Goal: Task Accomplishment & Management: Complete application form

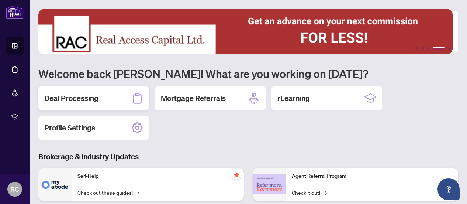
click at [66, 99] on h2 "Deal Processing" at bounding box center [71, 98] width 54 height 10
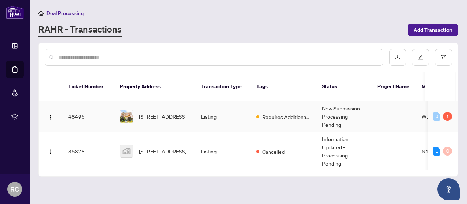
click at [174, 112] on span "[STREET_ADDRESS]" at bounding box center [162, 116] width 47 height 8
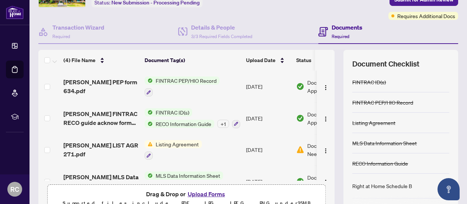
scroll to position [52, 0]
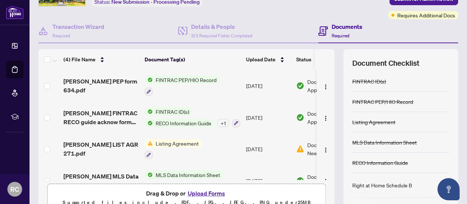
click at [295, 146] on td "Document Needs Work 1" at bounding box center [324, 149] width 63 height 32
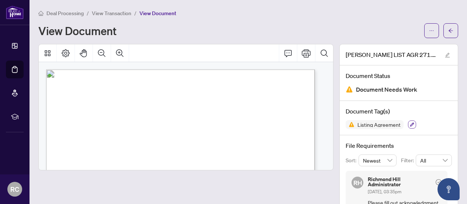
click at [410, 124] on icon "button" at bounding box center [412, 124] width 4 height 4
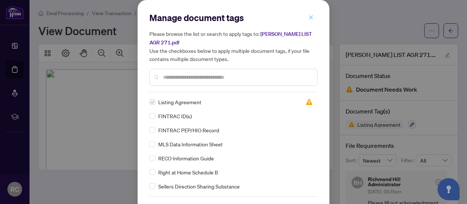
click at [309, 18] on icon "close" at bounding box center [311, 17] width 5 height 5
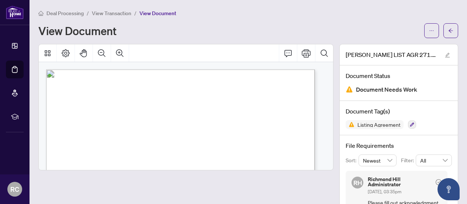
scroll to position [31, 0]
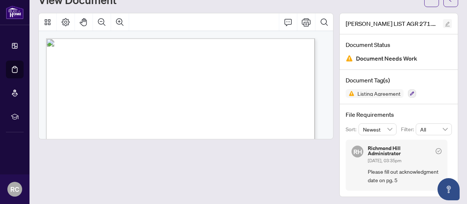
click at [445, 24] on icon "edit" at bounding box center [447, 23] width 5 height 5
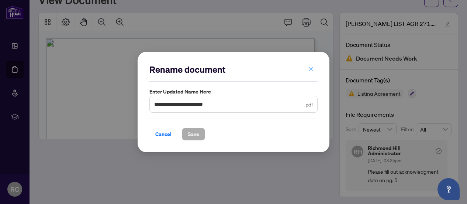
click at [312, 68] on icon "close" at bounding box center [311, 69] width 4 height 4
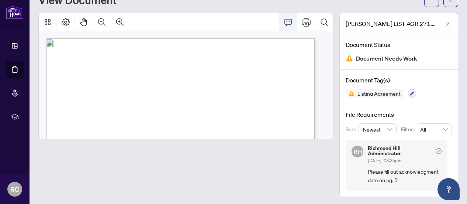
click at [284, 23] on icon "Comment" at bounding box center [288, 22] width 9 height 9
click at [65, 20] on icon "Page Layout" at bounding box center [65, 22] width 9 height 9
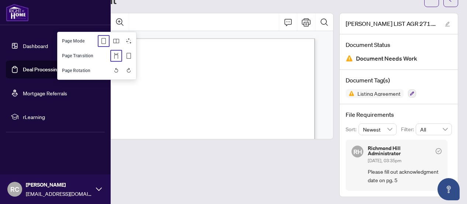
click at [41, 68] on link "Deal Processing" at bounding box center [41, 69] width 37 height 7
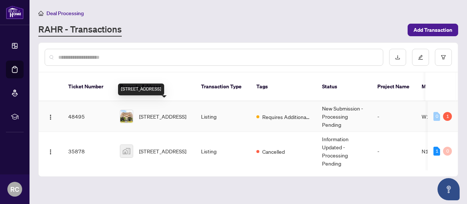
click at [156, 112] on span "[STREET_ADDRESS]" at bounding box center [162, 116] width 47 height 8
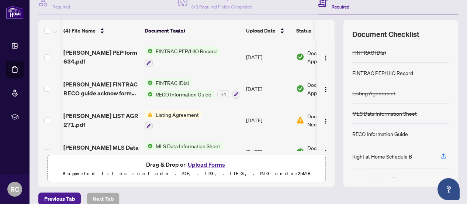
scroll to position [0, 47]
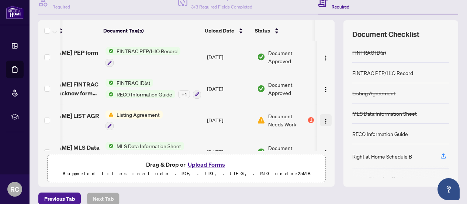
click at [323, 118] on img "button" at bounding box center [326, 121] width 6 height 6
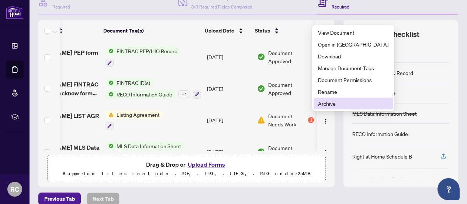
click at [330, 102] on span "Archive" at bounding box center [353, 103] width 70 height 8
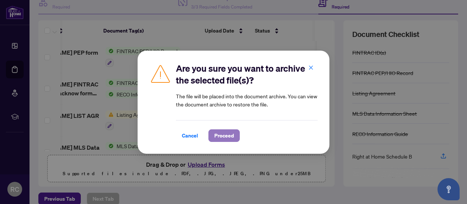
click at [226, 135] on span "Proceed" at bounding box center [224, 136] width 20 height 12
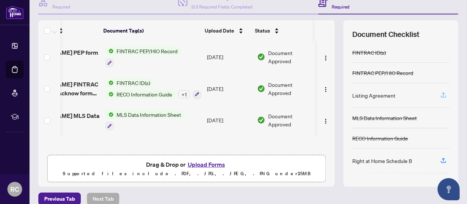
click at [440, 95] on icon "button" at bounding box center [443, 95] width 7 height 7
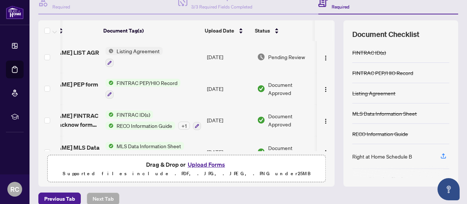
click at [333, 27] on th at bounding box center [334, 30] width 2 height 21
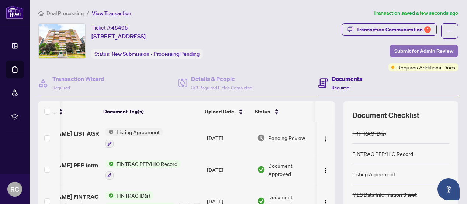
click at [399, 51] on span "Submit for Admin Review" at bounding box center [424, 51] width 59 height 12
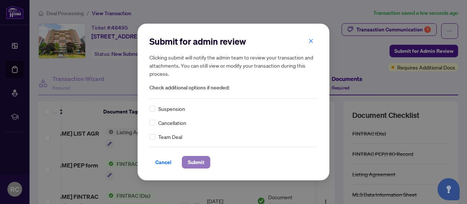
click at [193, 159] on span "Submit" at bounding box center [196, 162] width 17 height 12
